Goal: Information Seeking & Learning: Learn about a topic

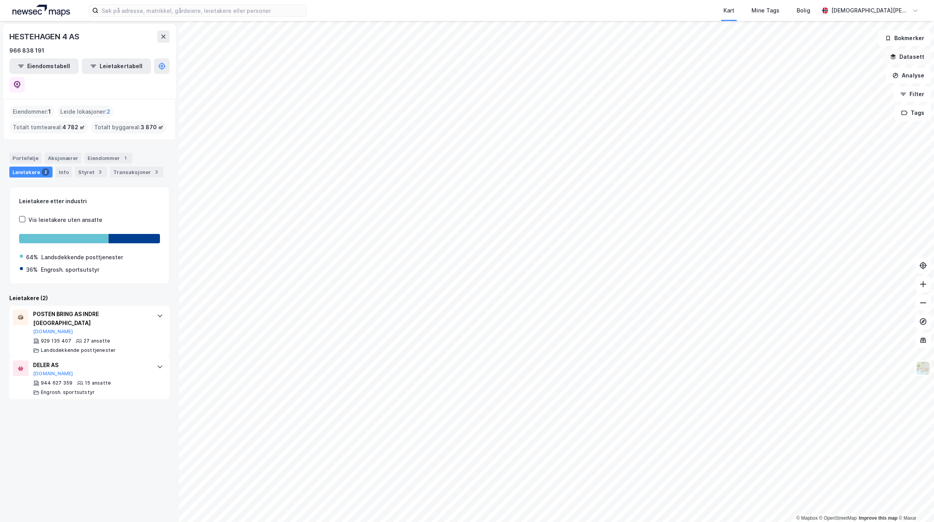
click at [908, 59] on button "Datasett" at bounding box center [906, 57] width 47 height 16
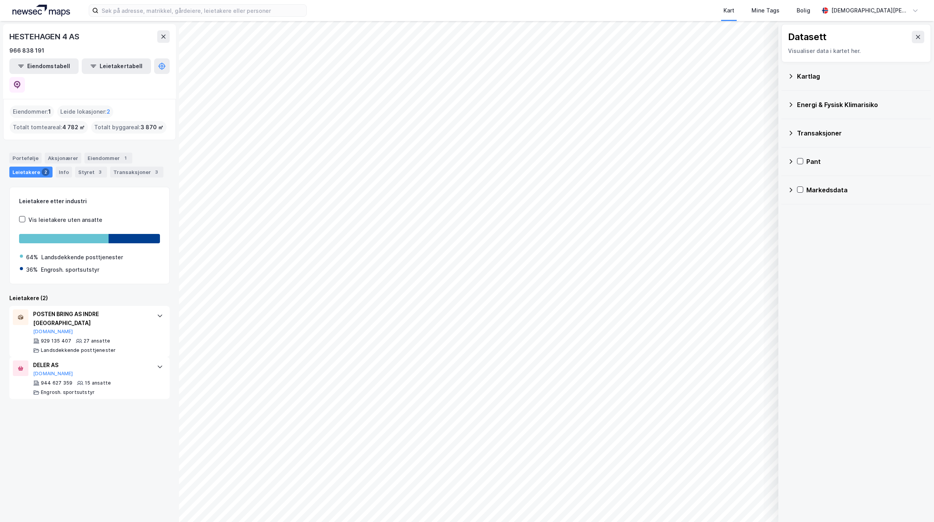
click at [812, 189] on div "Markedsdata" at bounding box center [865, 189] width 118 height 9
click at [831, 268] on div "Transaksjoner" at bounding box center [870, 264] width 108 height 9
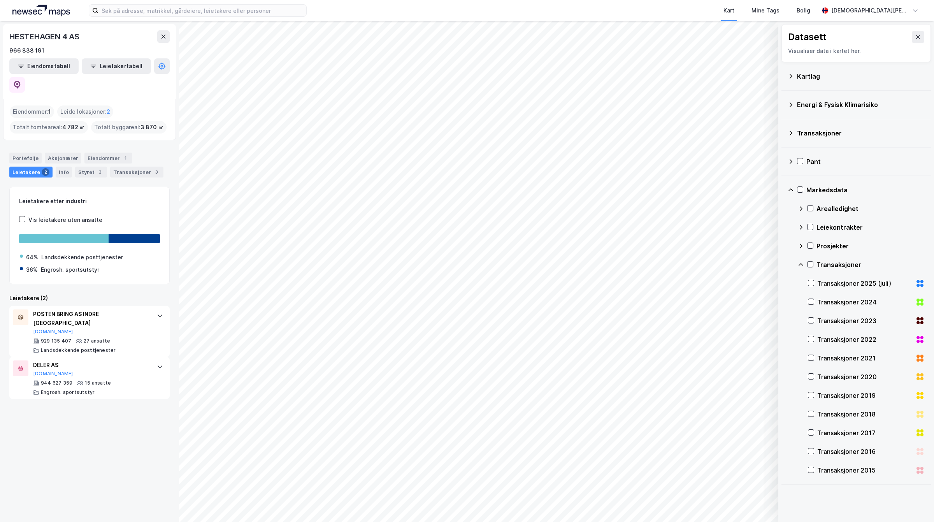
click at [819, 285] on div "Transaksjoner 2025 (juli)" at bounding box center [864, 283] width 95 height 9
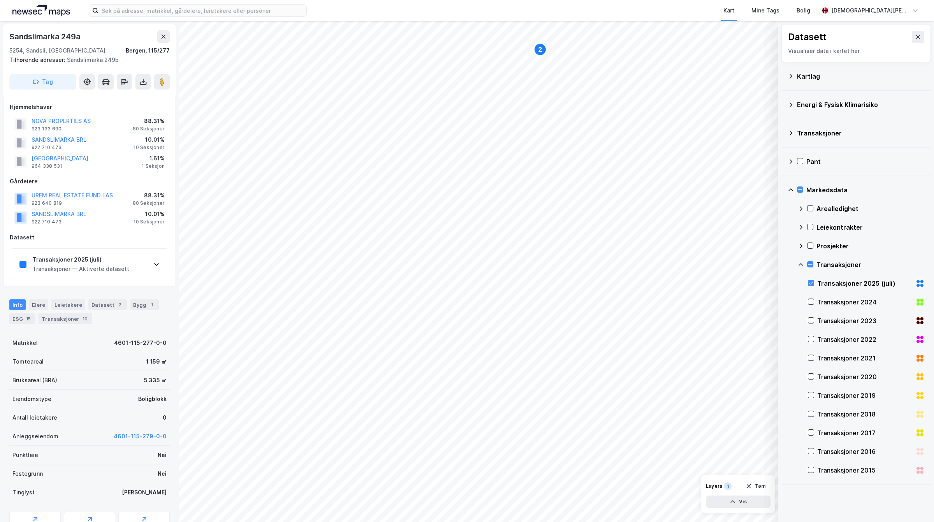
click at [118, 257] on div "Transaksjoner 2025 (juli)" at bounding box center [81, 259] width 97 height 9
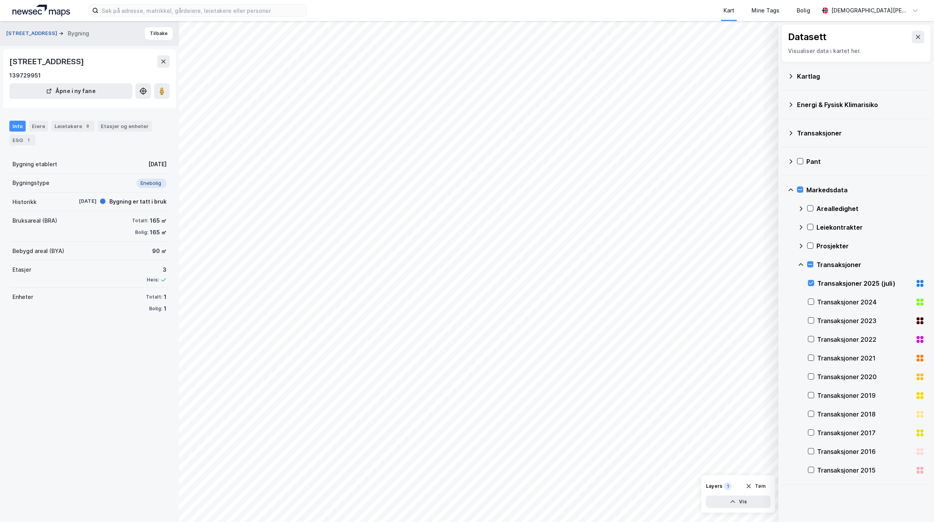
click at [24, 32] on button "[STREET_ADDRESS]" at bounding box center [32, 34] width 53 height 8
click at [36, 30] on button "[STREET_ADDRESS]" at bounding box center [32, 34] width 53 height 8
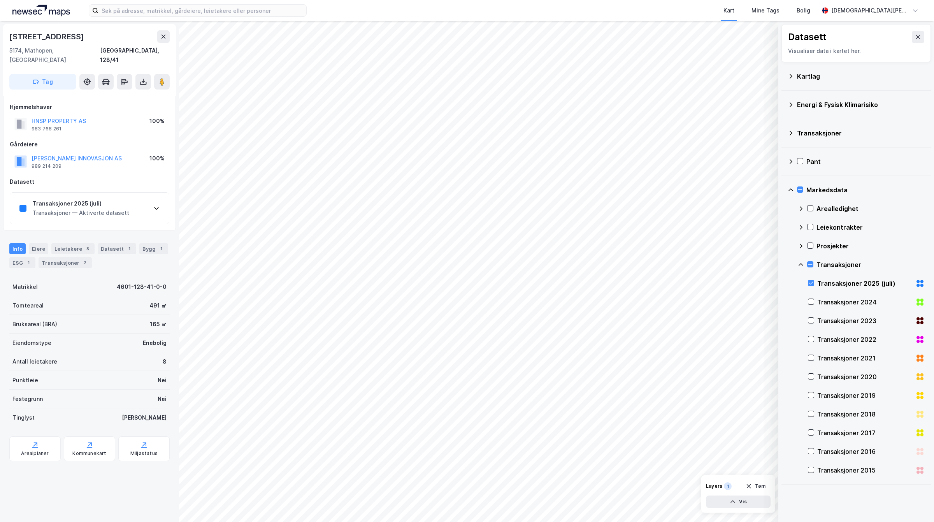
click at [93, 199] on div "Transaksjoner 2025 (juli)" at bounding box center [81, 203] width 97 height 9
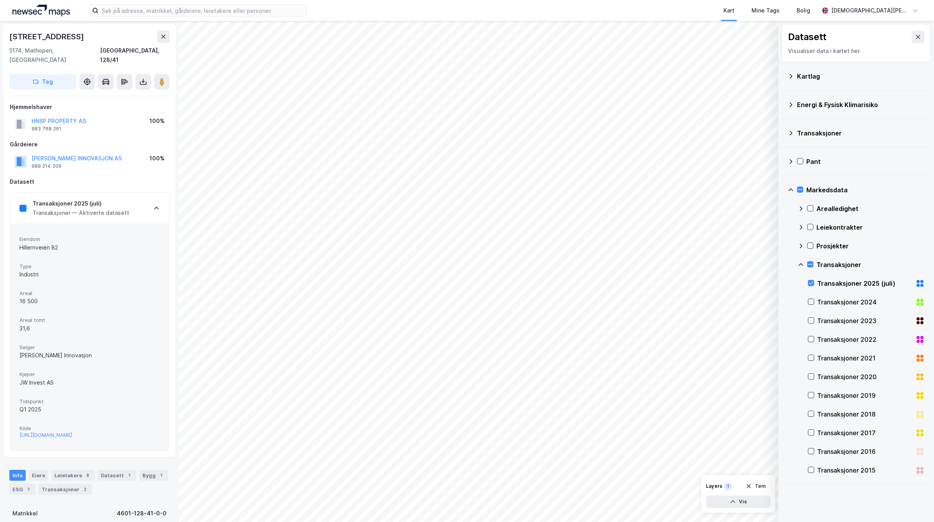
click at [433, 13] on div "Kart Mine Tags Bolig [PERSON_NAME] © Mapbox © OpenStreetMap Improve this map © …" at bounding box center [467, 261] width 934 height 522
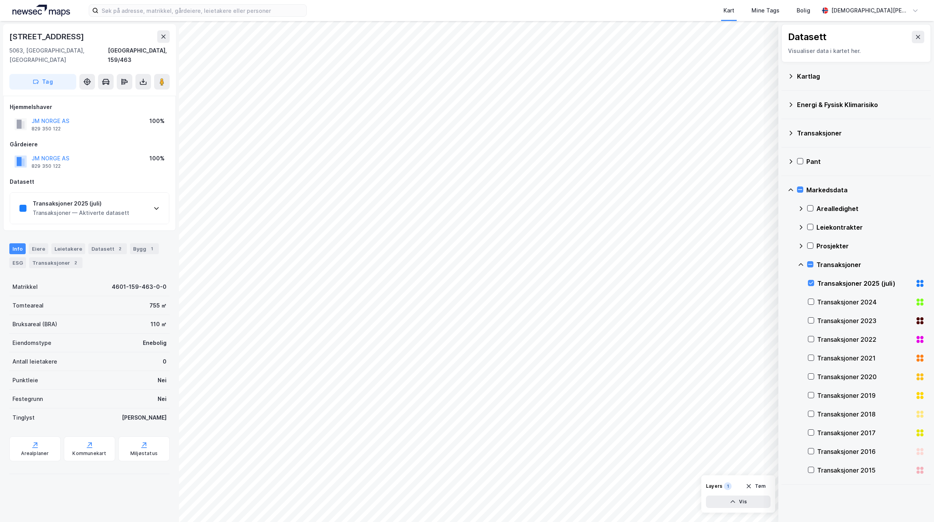
click at [110, 199] on div "Transaksjoner 2025 (juli)" at bounding box center [81, 203] width 97 height 9
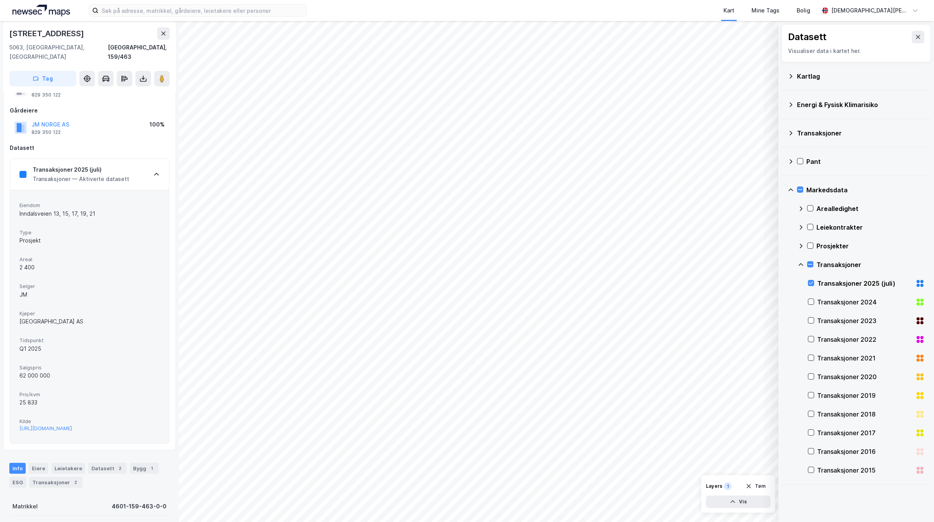
scroll to position [49, 0]
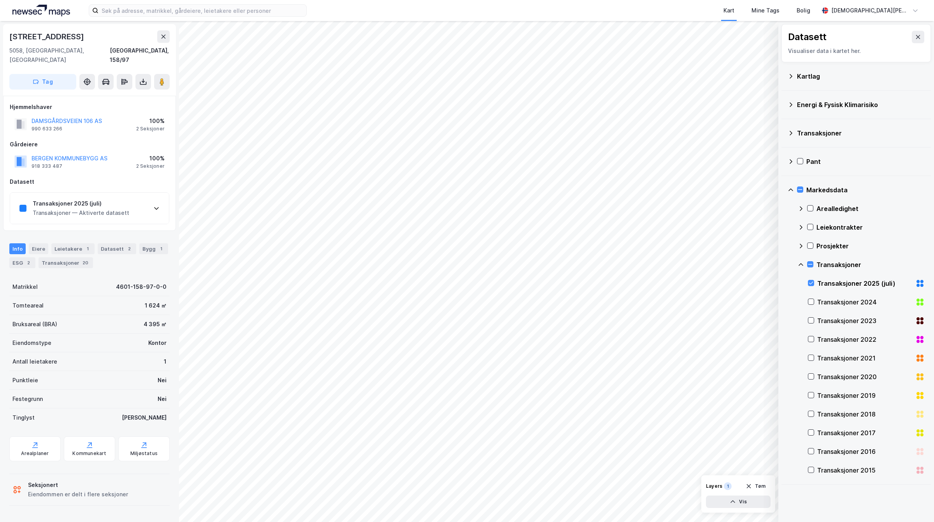
click at [112, 199] on div "Transaksjoner 2025 (juli)" at bounding box center [81, 203] width 97 height 9
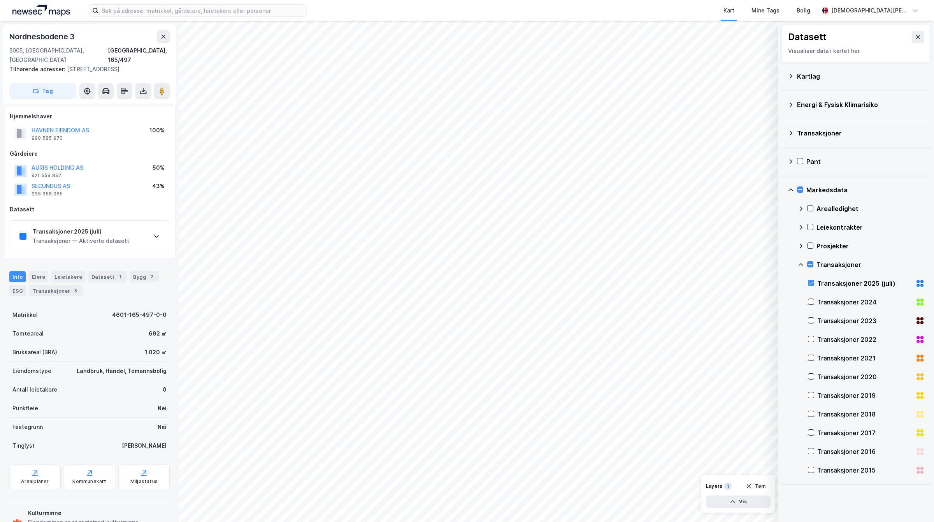
scroll to position [33, 0]
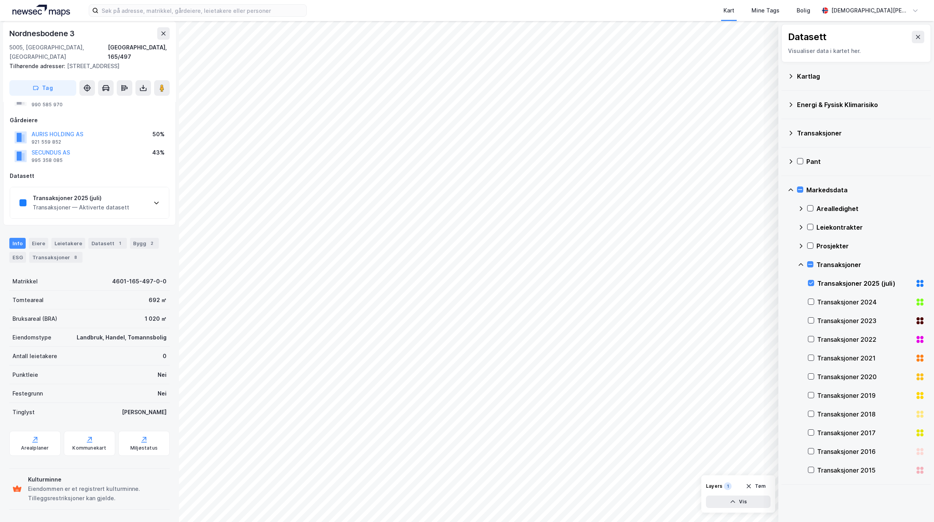
click at [98, 211] on div "Transaksjoner — Aktiverte datasett" at bounding box center [81, 207] width 97 height 9
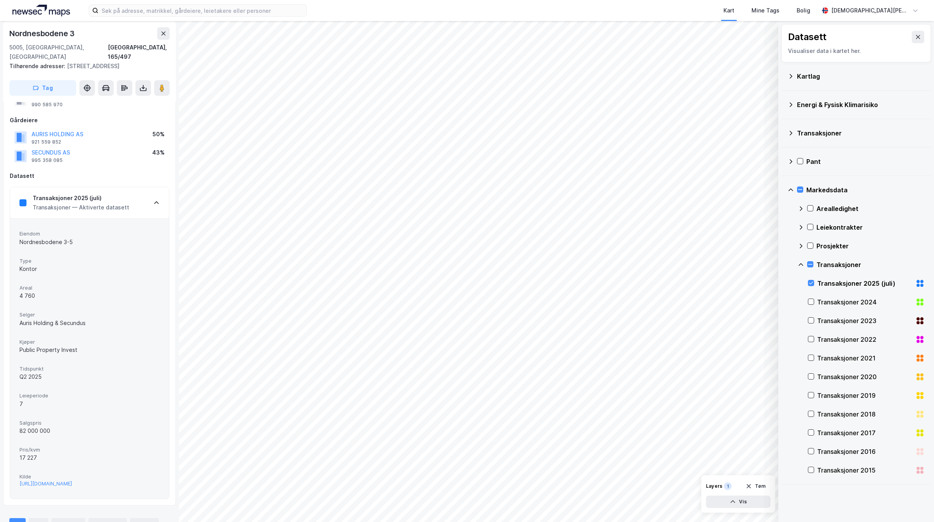
scroll to position [0, 0]
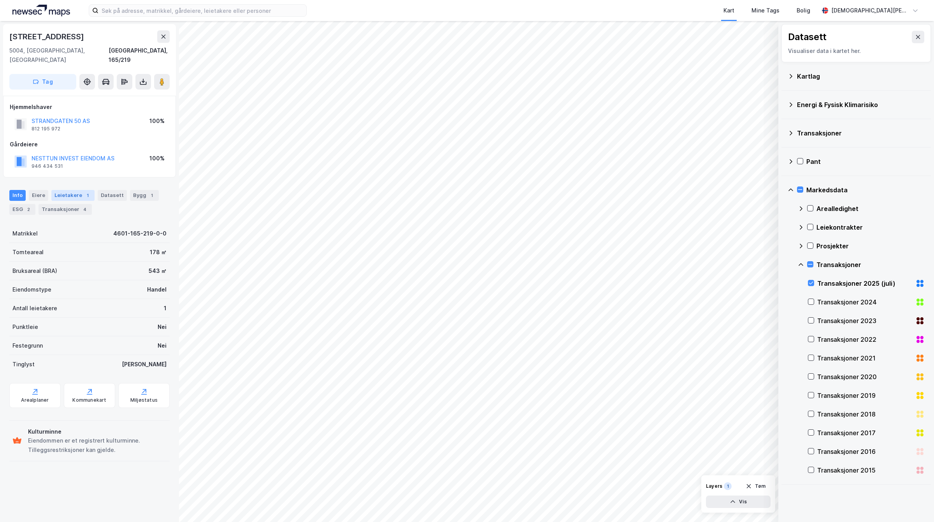
click at [75, 190] on div "Leietakere 1" at bounding box center [72, 195] width 43 height 11
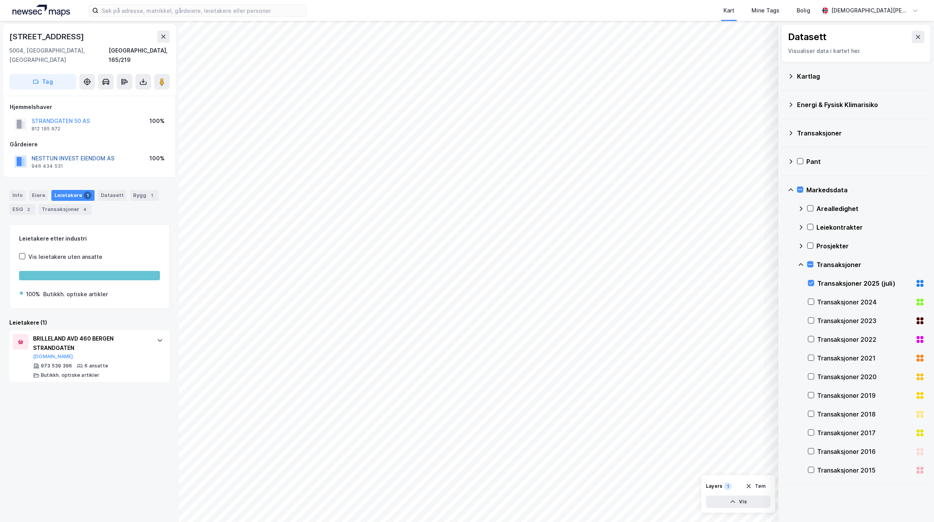
click at [0, 0] on button "NESTTUN INVEST EIENDOM AS" at bounding box center [0, 0] width 0 height 0
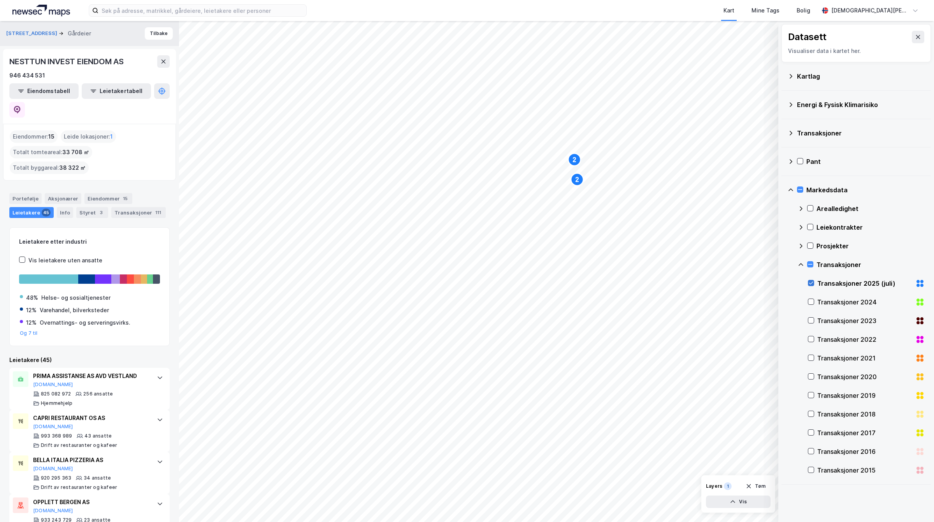
click at [809, 281] on icon at bounding box center [810, 282] width 5 height 5
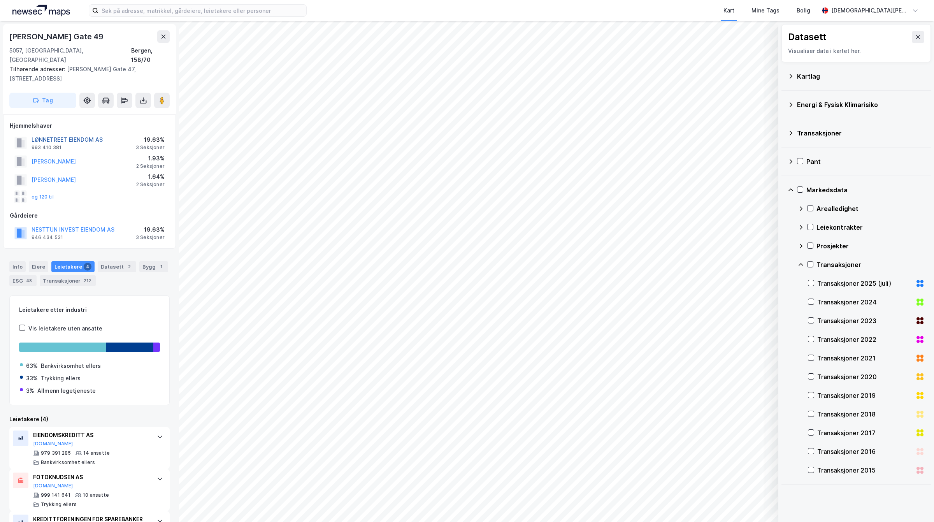
click at [0, 0] on button "LØNNETREET EIENDOM AS" at bounding box center [0, 0] width 0 height 0
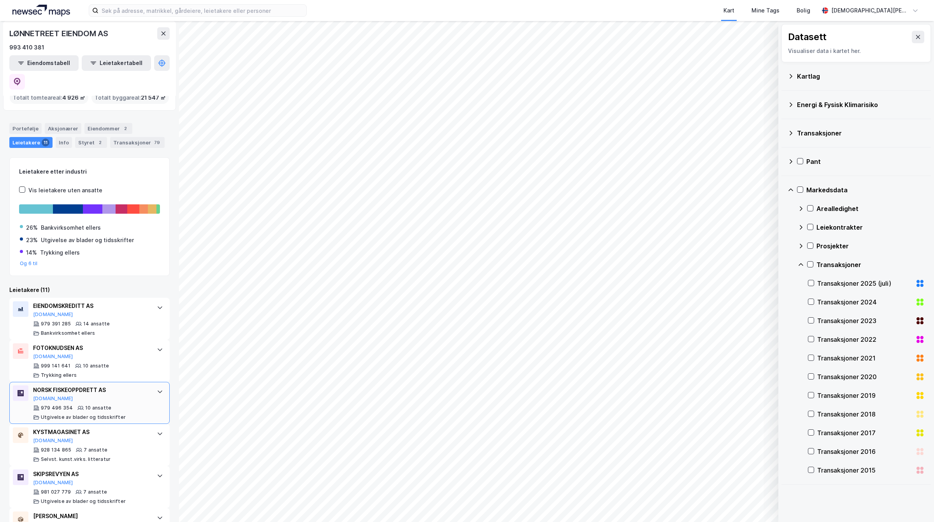
scroll to position [97, 0]
